Goal: Find specific page/section: Find specific page/section

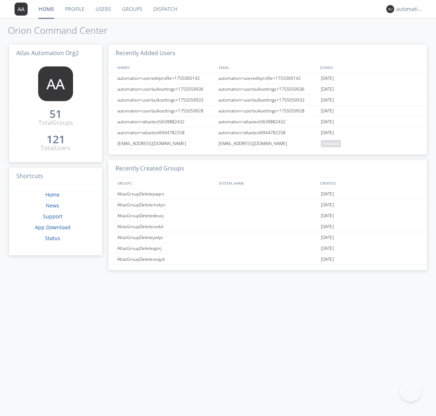
click at [164, 9] on link "Dispatch" at bounding box center [165, 9] width 35 height 18
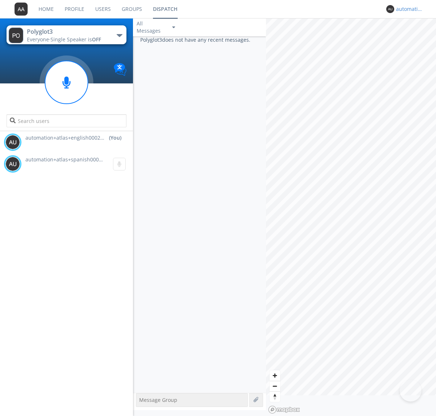
click at [407, 9] on div "automation+atlas+english0002+org2" at bounding box center [409, 8] width 27 height 7
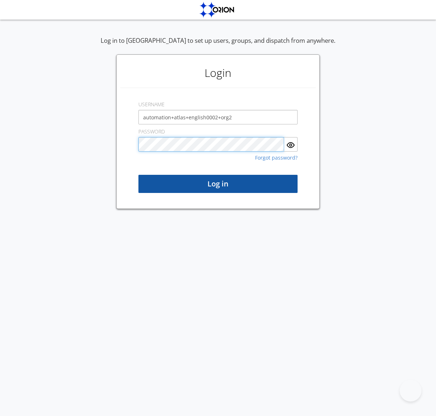
click at [218, 184] on button "Log in" at bounding box center [217, 184] width 159 height 18
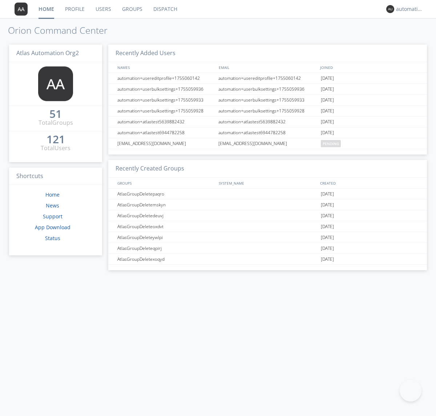
click at [164, 9] on link "Dispatch" at bounding box center [165, 9] width 35 height 18
